Goal: Find specific page/section: Find specific page/section

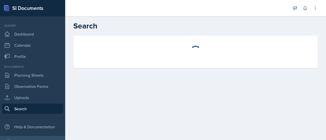
select select "all"
select select "1"
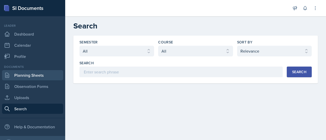
click at [36, 79] on link "Planning Sheets" at bounding box center [32, 75] width 61 height 10
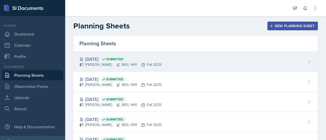
click at [100, 60] on div "[DATE] Submitted" at bounding box center [120, 59] width 82 height 7
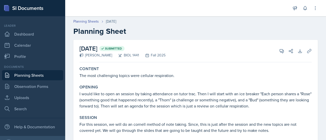
click at [40, 73] on link "Planning Sheets" at bounding box center [32, 75] width 61 height 10
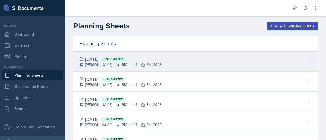
click at [104, 57] on div "[DATE] Submitted" at bounding box center [120, 59] width 82 height 7
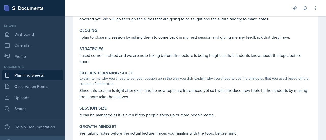
scroll to position [112, 0]
